Goal: Information Seeking & Learning: Learn about a topic

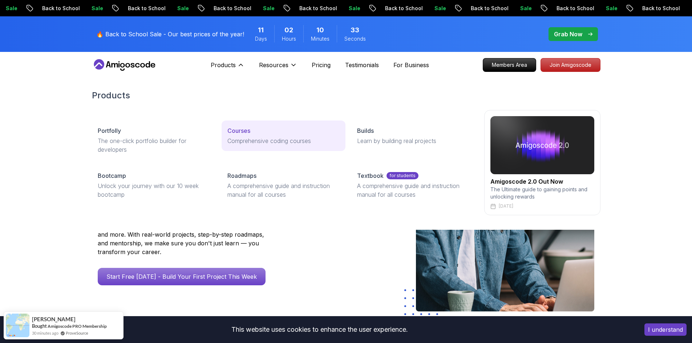
click at [247, 133] on p "Courses" at bounding box center [238, 130] width 23 height 9
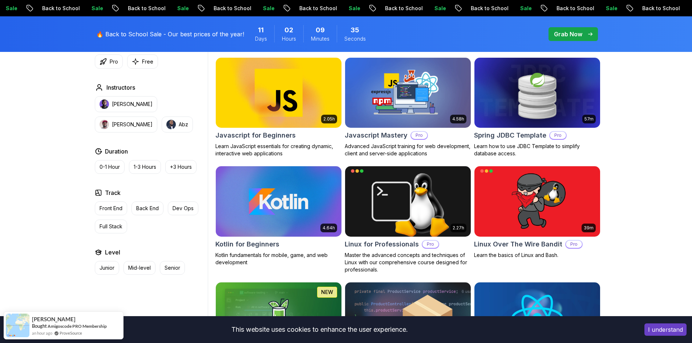
scroll to position [1271, 0]
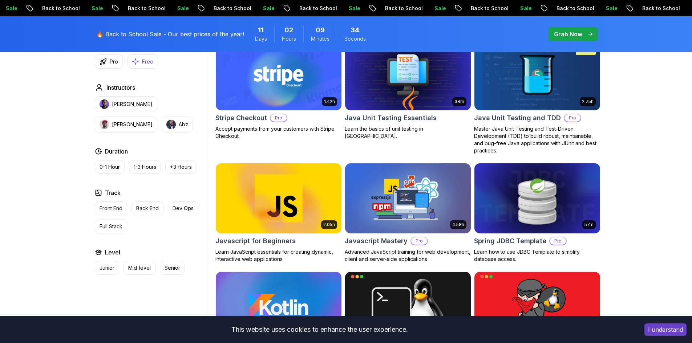
click at [147, 60] on p "Free" at bounding box center [147, 61] width 11 height 7
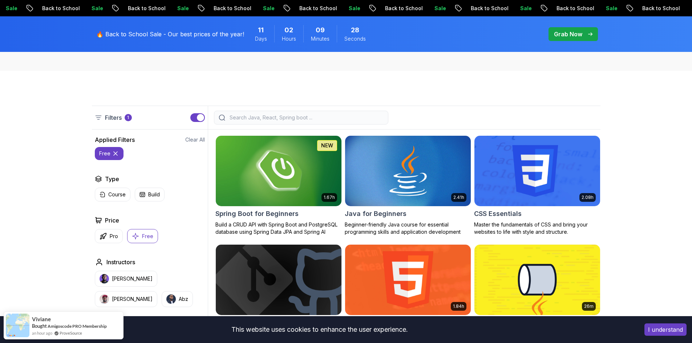
scroll to position [145, 0]
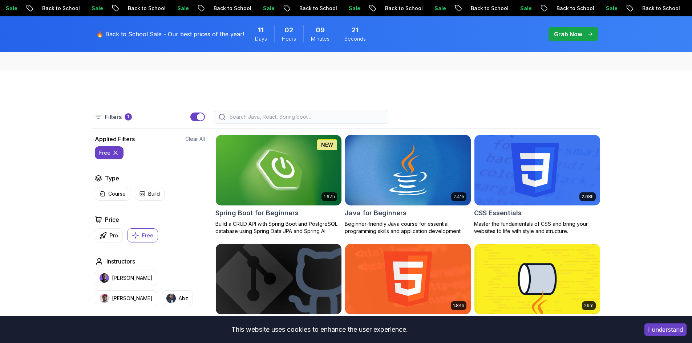
click at [543, 184] on img at bounding box center [537, 170] width 132 height 74
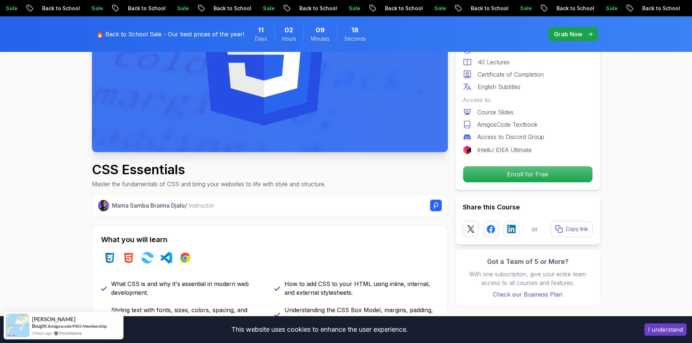
scroll to position [145, 0]
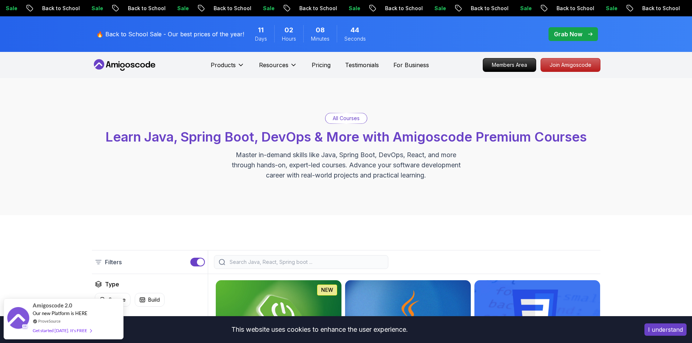
click at [571, 30] on p "Grab Now" at bounding box center [568, 34] width 28 height 9
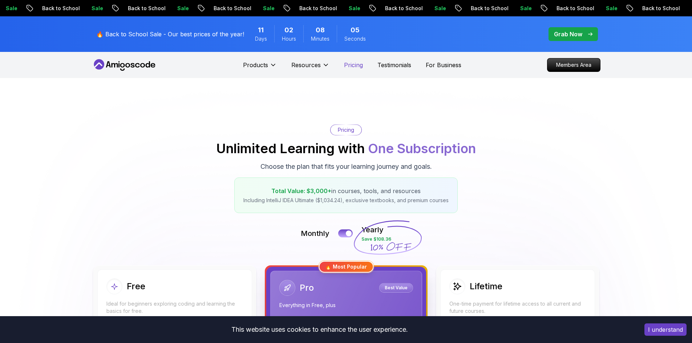
click at [355, 68] on p "Pricing" at bounding box center [353, 65] width 19 height 9
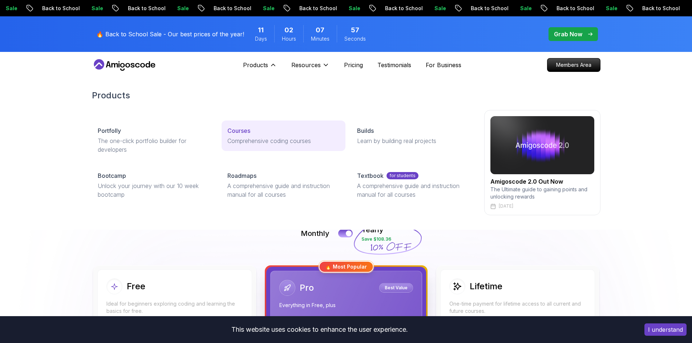
click at [241, 129] on p "Courses" at bounding box center [238, 130] width 23 height 9
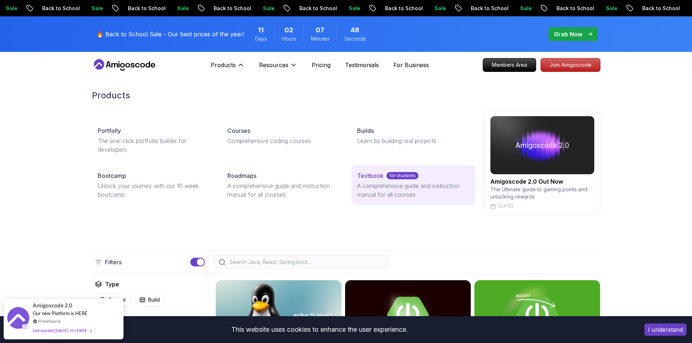
click at [377, 175] on p "Textbook" at bounding box center [370, 175] width 27 height 9
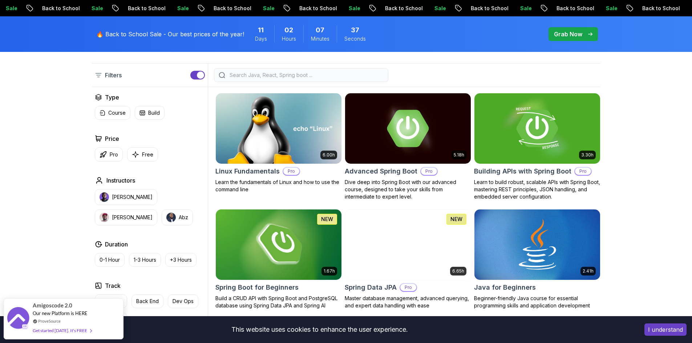
scroll to position [145, 0]
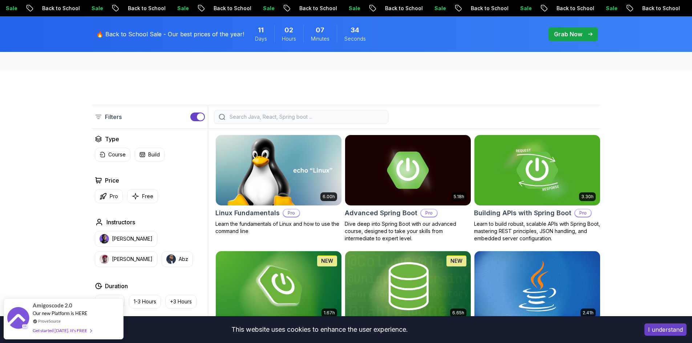
click at [196, 115] on button "button" at bounding box center [197, 117] width 15 height 9
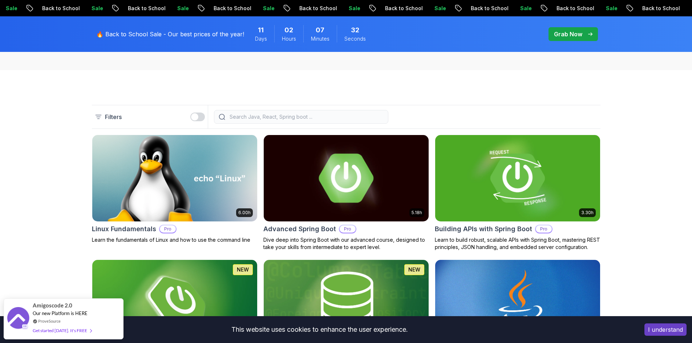
click at [196, 115] on div "button" at bounding box center [194, 116] width 7 height 7
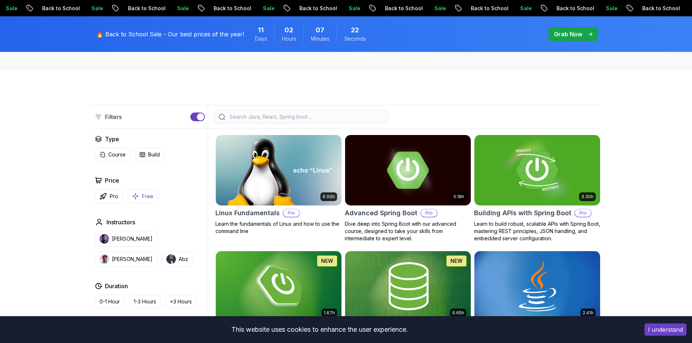
click at [141, 194] on button "Free" at bounding box center [142, 196] width 31 height 14
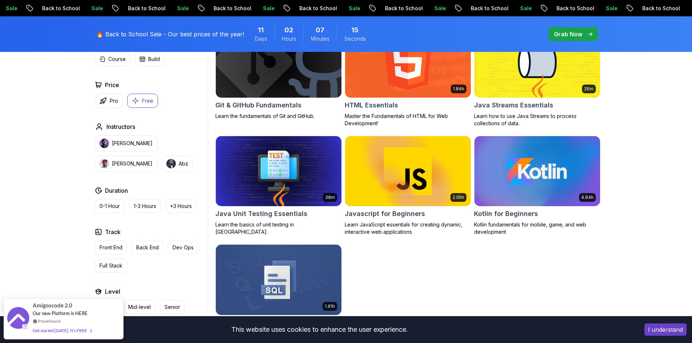
scroll to position [363, 0]
